Goal: Task Accomplishment & Management: Use online tool/utility

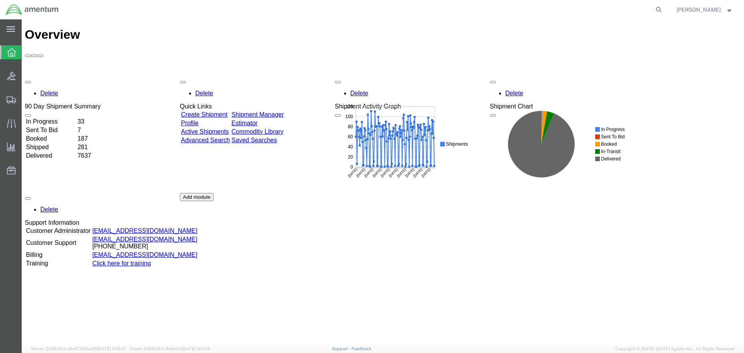
click at [267, 111] on link "Shipment Manager" at bounding box center [257, 114] width 52 height 7
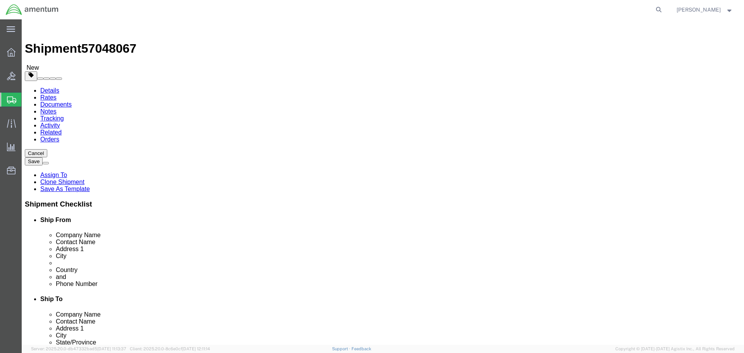
select select "42682"
select select "42668"
click button "Rate Shipment"
